Goal: Task Accomplishment & Management: Use online tool/utility

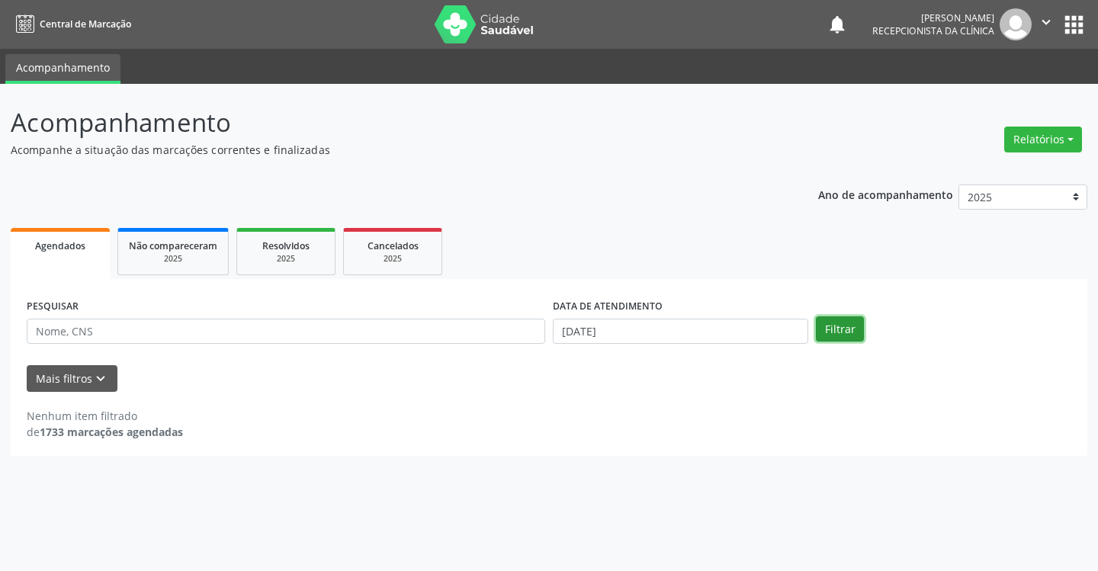
click at [839, 332] on button "Filtrar" at bounding box center [840, 329] width 48 height 26
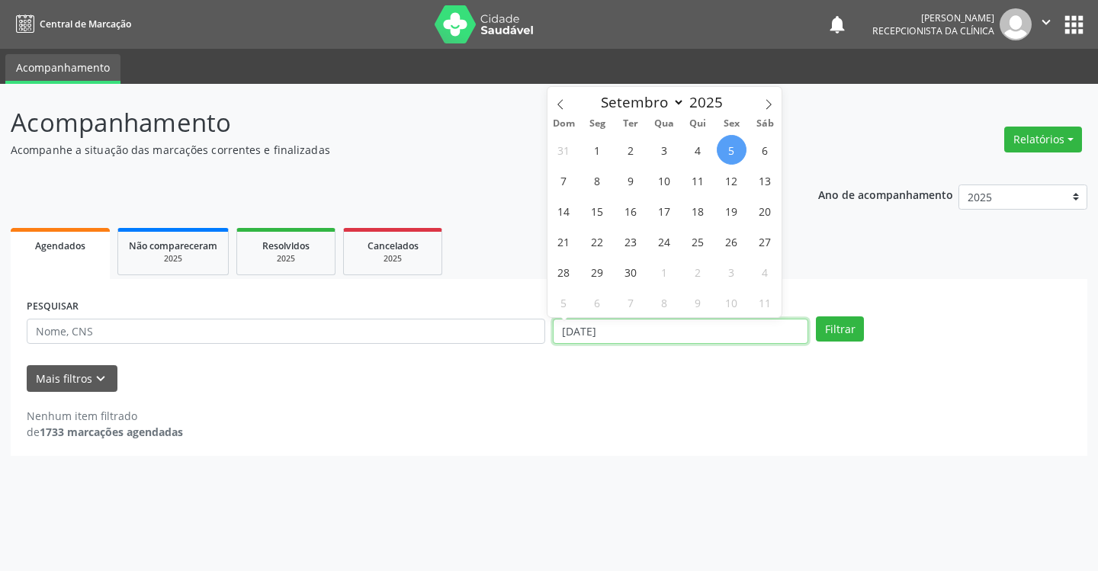
click at [792, 332] on input "[DATE]" at bounding box center [680, 332] width 255 height 26
click at [662, 183] on span "10" at bounding box center [664, 180] width 30 height 30
type input "[DATE]"
click at [662, 183] on span "10" at bounding box center [664, 180] width 30 height 30
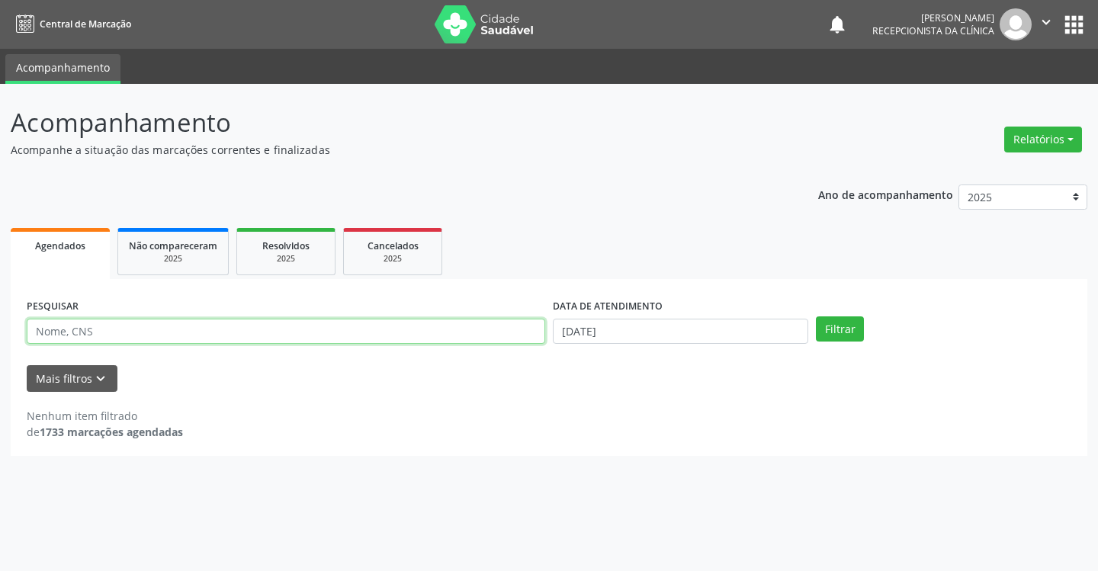
click at [385, 336] on input "text" at bounding box center [286, 332] width 518 height 26
type input "[PERSON_NAME]"
click at [816, 316] on button "Filtrar" at bounding box center [840, 329] width 48 height 26
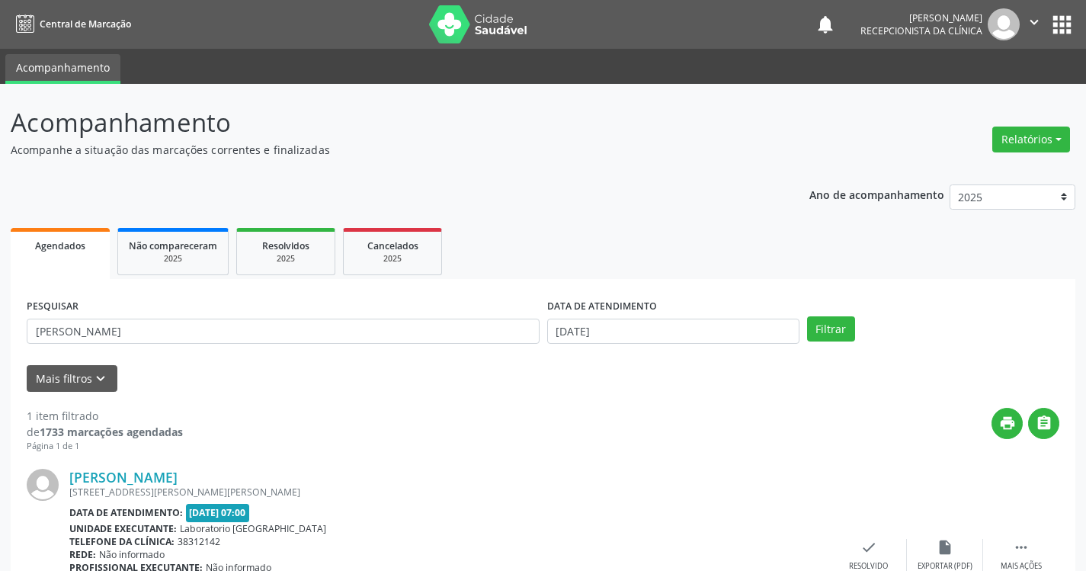
scroll to position [114, 0]
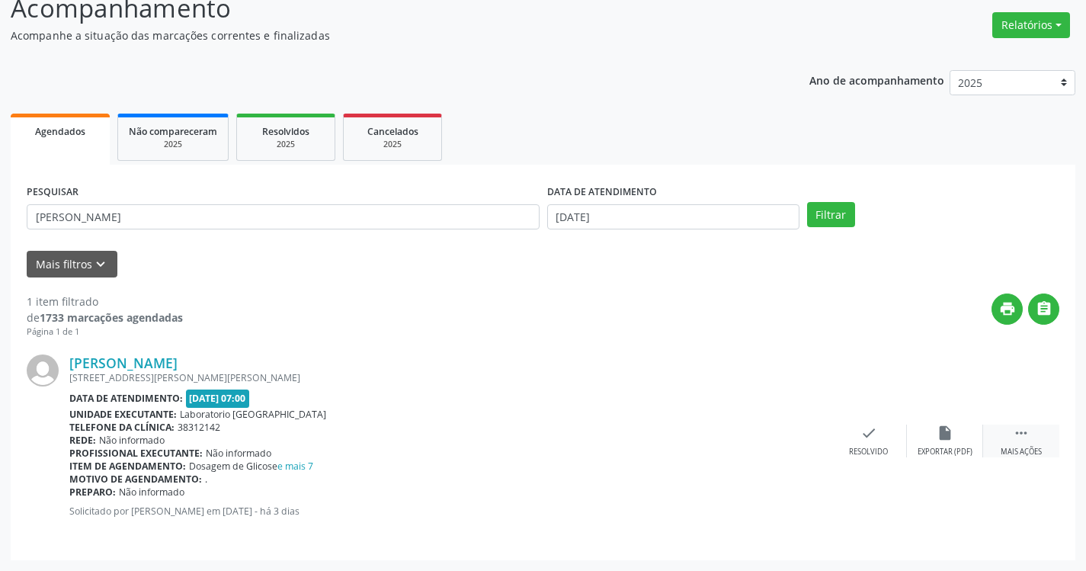
click at [1024, 435] on icon "" at bounding box center [1021, 433] width 17 height 17
click at [807, 442] on div "print Imprimir" at bounding box center [793, 441] width 76 height 33
click at [807, 202] on button "Filtrar" at bounding box center [831, 215] width 48 height 26
click at [1024, 434] on icon "" at bounding box center [1021, 433] width 17 height 17
click at [786, 443] on div "print Imprimir" at bounding box center [793, 441] width 76 height 33
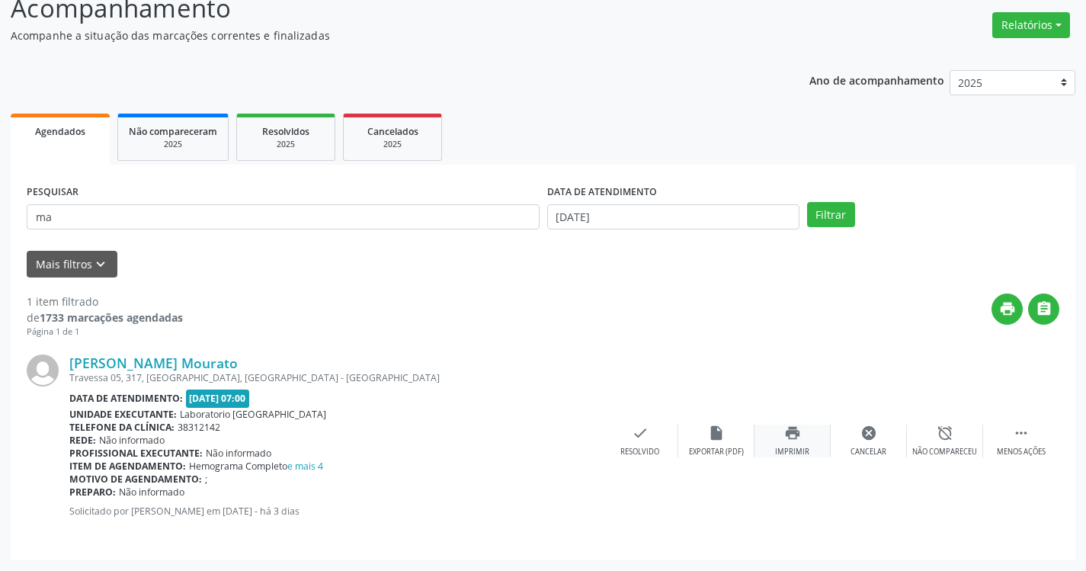
type input "m"
click at [807, 202] on button "Filtrar" at bounding box center [831, 215] width 48 height 26
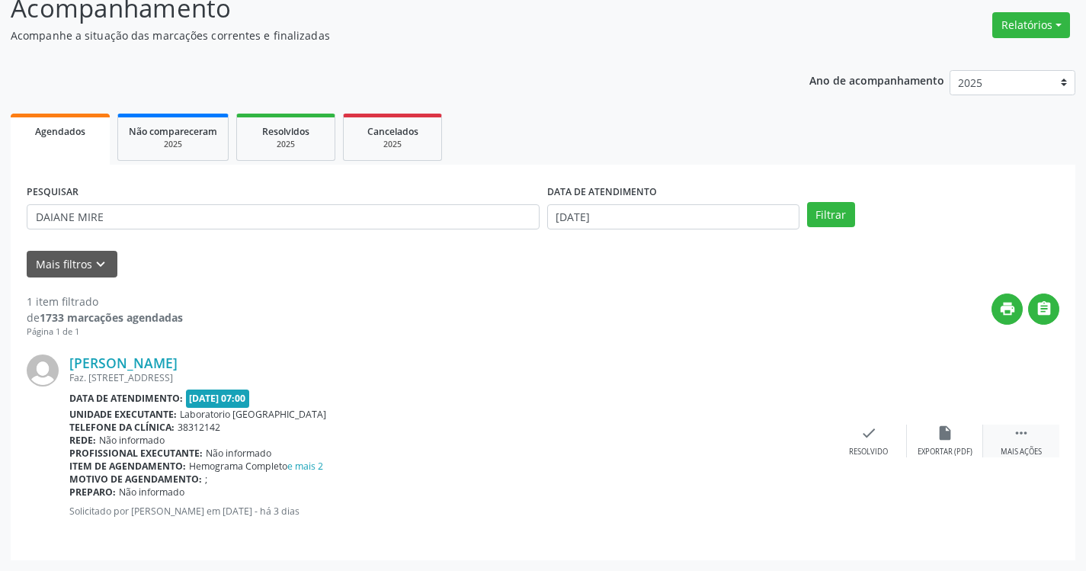
click at [1031, 444] on div " Mais ações" at bounding box center [1021, 441] width 76 height 33
click at [802, 436] on div "print Imprimir" at bounding box center [793, 441] width 76 height 33
click at [807, 202] on button "Filtrar" at bounding box center [831, 215] width 48 height 26
click at [1021, 436] on icon "" at bounding box center [1021, 433] width 17 height 17
click at [789, 447] on div "Imprimir" at bounding box center [792, 452] width 34 height 11
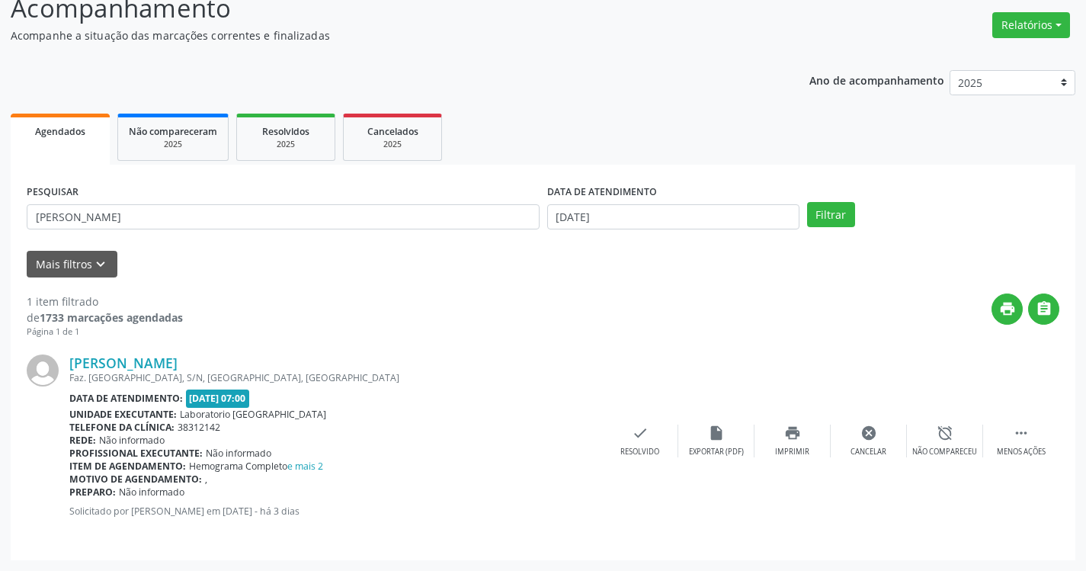
type input "a"
type input "[PERSON_NAME]"
click at [807, 202] on button "Filtrar" at bounding box center [831, 215] width 48 height 26
click at [1029, 431] on icon "" at bounding box center [1021, 433] width 17 height 17
click at [800, 434] on icon "print" at bounding box center [792, 433] width 17 height 17
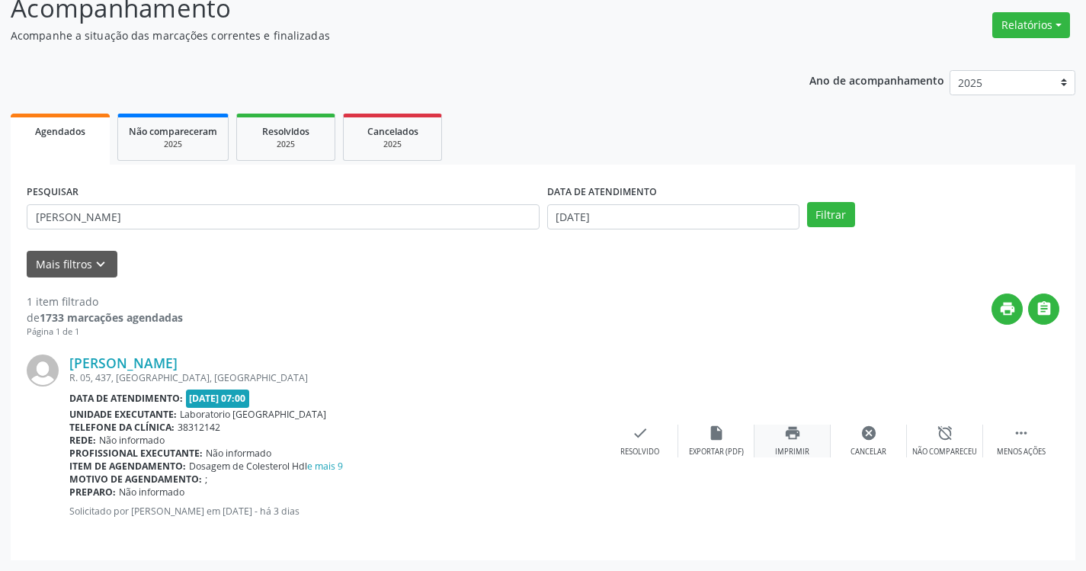
type input "[PERSON_NAME]"
click at [807, 202] on button "Filtrar" at bounding box center [831, 215] width 48 height 26
click at [1031, 441] on div " Mais ações" at bounding box center [1021, 441] width 76 height 33
click at [803, 443] on div "print Imprimir" at bounding box center [793, 441] width 76 height 33
